Goal: Information Seeking & Learning: Learn about a topic

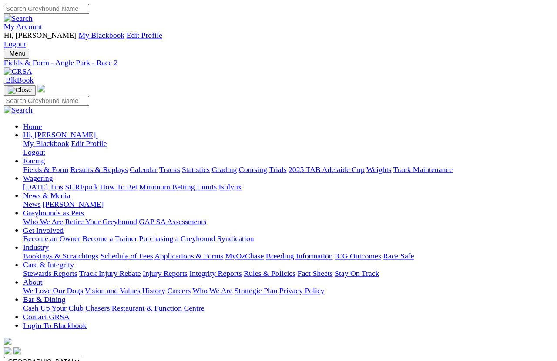
scroll to position [53, 0]
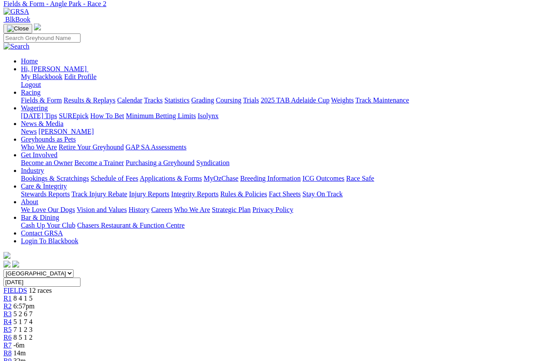
click at [12, 310] on link "R3" at bounding box center [7, 313] width 8 height 7
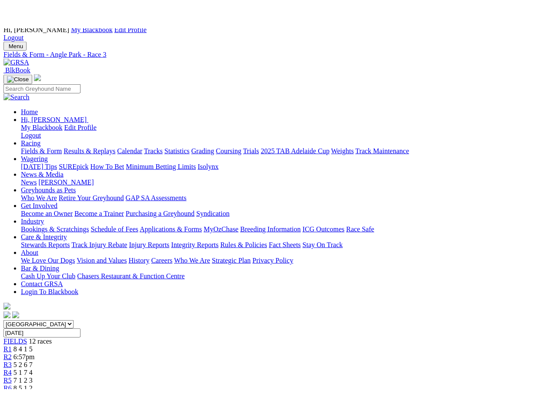
scroll to position [31, 0]
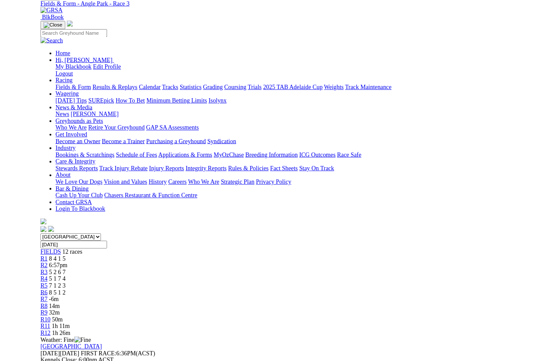
scroll to position [96, 0]
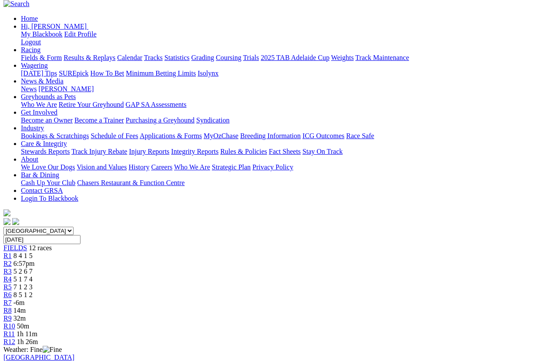
click at [12, 276] on span "R4" at bounding box center [7, 279] width 8 height 7
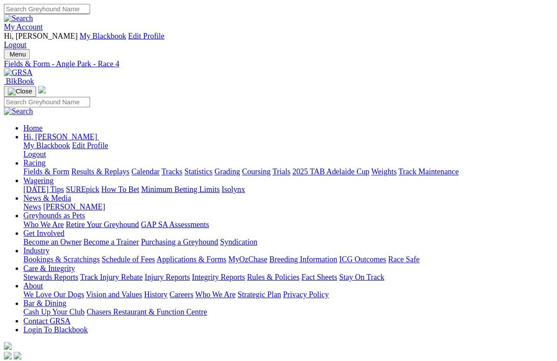
scroll to position [6, 0]
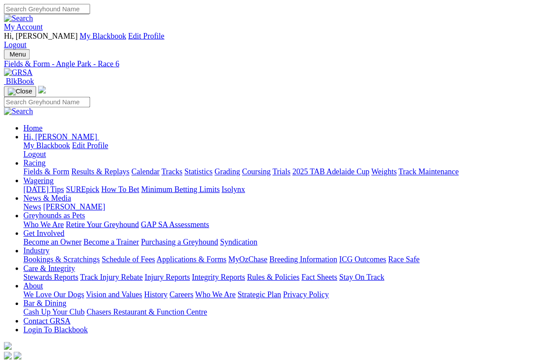
scroll to position [6, 0]
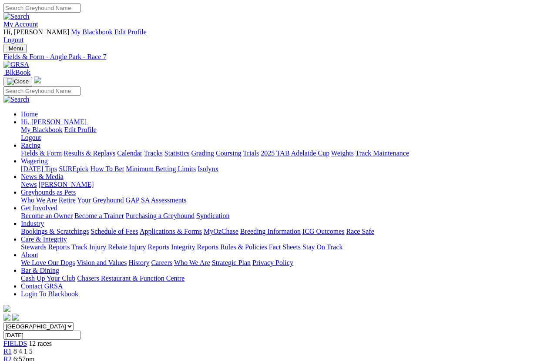
scroll to position [6, 0]
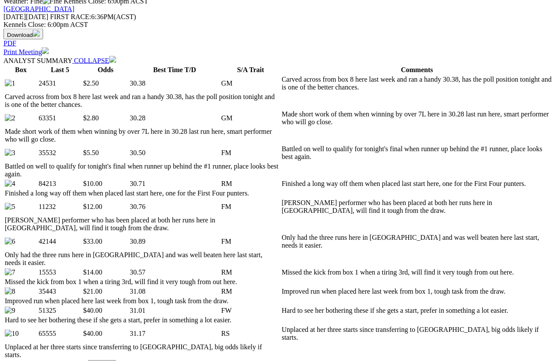
scroll to position [445, 0]
